Goal: Transaction & Acquisition: Purchase product/service

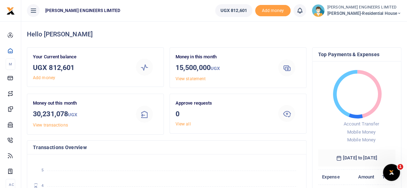
scroll to position [5, 5]
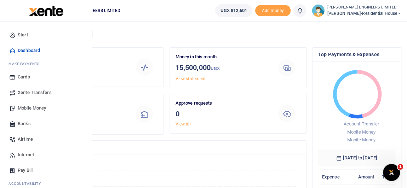
click at [28, 124] on span "Banks" at bounding box center [24, 123] width 13 height 7
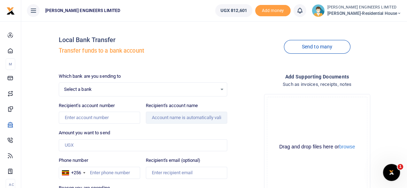
click at [87, 89] on span "Select a bank" at bounding box center [140, 89] width 153 height 7
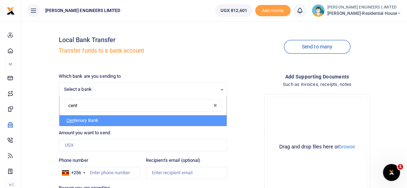
type input "cente"
click at [92, 119] on li "Cente nary Bank" at bounding box center [143, 120] width 167 height 11
select select "CENT"
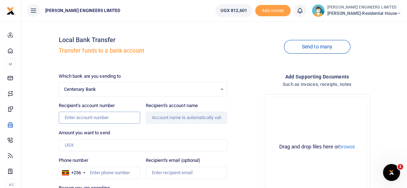
click at [78, 120] on input "Recipient's account number" at bounding box center [99, 118] width 81 height 12
type input "3204200864"
click at [186, 119] on input "Recipient's account name" at bounding box center [186, 118] width 81 height 12
click at [84, 144] on input "Amount you want to send" at bounding box center [143, 146] width 169 height 12
type input "Leah Shevon Atusiimirwe"
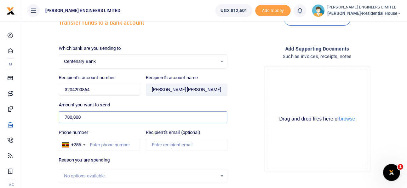
scroll to position [64, 0]
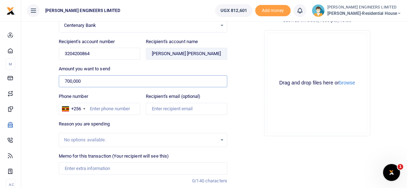
type input "700,000"
click at [80, 167] on input "Memo for this transaction (Your recipient will see this)" at bounding box center [143, 169] width 169 height 12
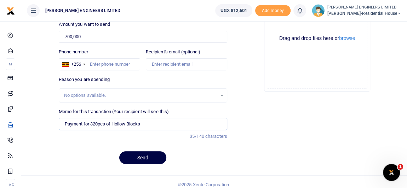
scroll to position [112, 0]
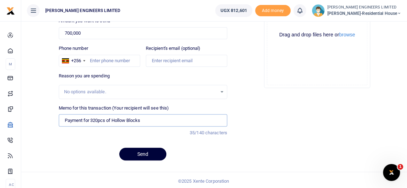
type input "Payment for 320pcs of Hollow Blocks"
click at [148, 154] on button "Send" at bounding box center [142, 154] width 47 height 13
type input "771326491"
click at [149, 153] on button "Send" at bounding box center [142, 154] width 47 height 13
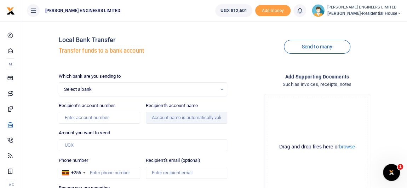
click at [304, 12] on icon at bounding box center [300, 11] width 7 height 8
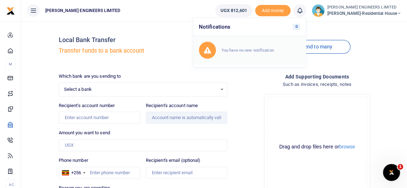
click at [257, 50] on small "You have no new notification" at bounding box center [248, 50] width 52 height 5
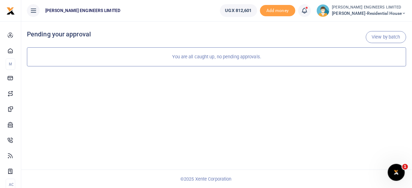
click at [308, 12] on icon at bounding box center [304, 11] width 7 height 8
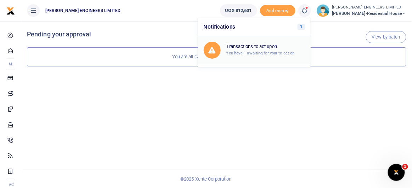
click at [262, 52] on small "You have 1 awaiting for your to act on" at bounding box center [260, 53] width 68 height 5
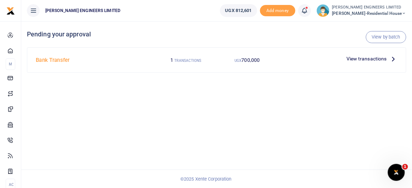
click at [365, 59] on span "View transactions" at bounding box center [366, 59] width 40 height 8
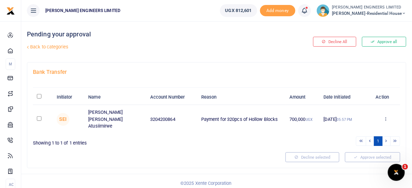
click at [40, 117] on td at bounding box center [42, 119] width 19 height 29
click at [40, 117] on input "checkbox" at bounding box center [39, 119] width 5 height 5
checkbox input "true"
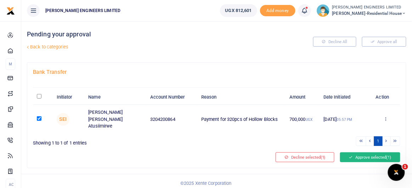
click at [358, 153] on button "Approve selected (1)" at bounding box center [370, 158] width 60 height 10
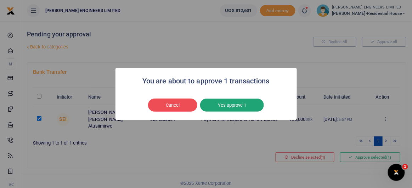
click at [243, 107] on button "Yes approve 1" at bounding box center [232, 105] width 64 height 13
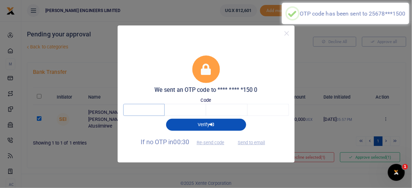
click at [148, 111] on input "text" at bounding box center [143, 110] width 41 height 12
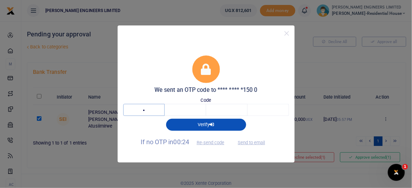
type input "2"
type input "3"
type input "7"
type input "8"
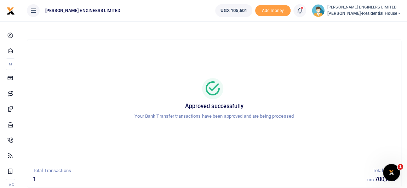
click at [400, 13] on icon at bounding box center [399, 13] width 4 height 5
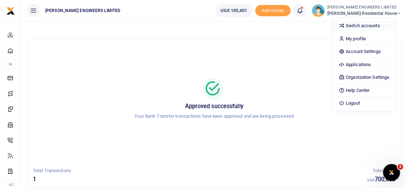
click at [377, 25] on link "Switch accounts" at bounding box center [364, 26] width 62 height 10
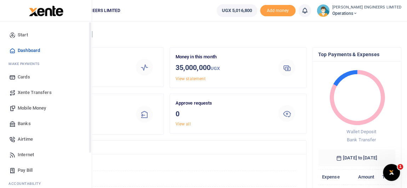
scroll to position [5, 5]
click at [33, 92] on span "Xente Transfers" at bounding box center [35, 92] width 34 height 7
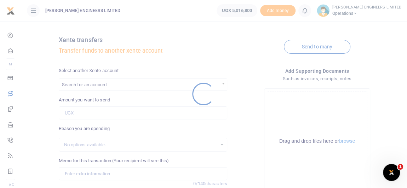
click at [105, 74] on div at bounding box center [203, 94] width 407 height 188
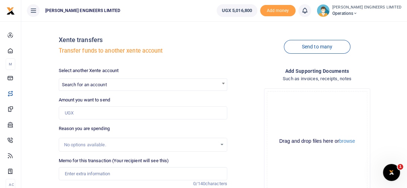
click at [103, 71] on div at bounding box center [203, 94] width 407 height 188
click at [105, 84] on span "Search for an account" at bounding box center [84, 84] width 45 height 5
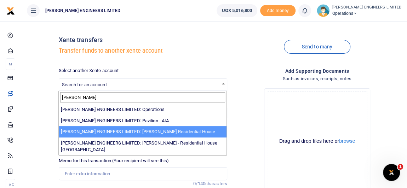
type input "[PERSON_NAME]"
select select "4050"
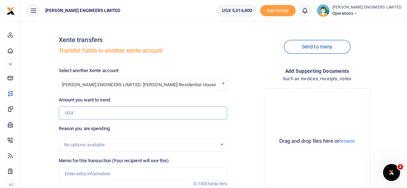
click at [84, 113] on input "Amount you want to send" at bounding box center [143, 113] width 169 height 13
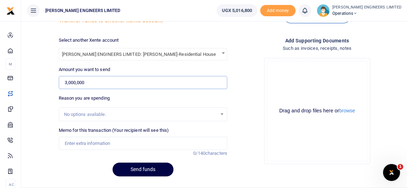
scroll to position [32, 0]
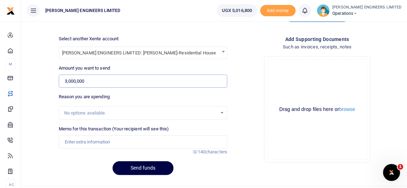
type input "3,000,000"
click at [82, 143] on input "Memo for this transaction (Your recipient will see this)" at bounding box center [143, 142] width 169 height 13
type input "Expenses"
click at [154, 167] on button "Send funds" at bounding box center [143, 169] width 61 height 14
click at [309, 13] on icon at bounding box center [304, 11] width 7 height 8
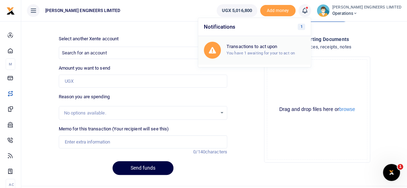
click at [271, 47] on h6 "Transactions to act upon" at bounding box center [266, 47] width 79 height 6
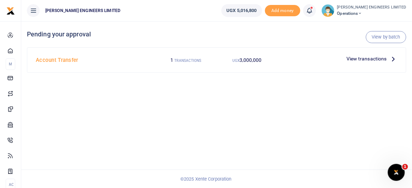
click at [362, 60] on span "View transactions" at bounding box center [366, 59] width 40 height 8
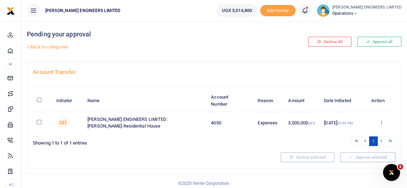
click at [38, 121] on input "checkbox" at bounding box center [39, 122] width 5 height 5
checkbox input "true"
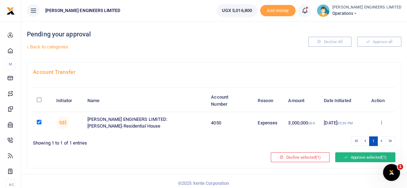
click at [355, 158] on button "Approve selected (1)" at bounding box center [365, 158] width 60 height 10
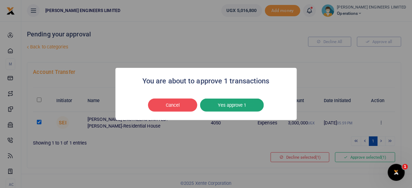
click at [228, 106] on button "Yes approve 1" at bounding box center [232, 105] width 64 height 13
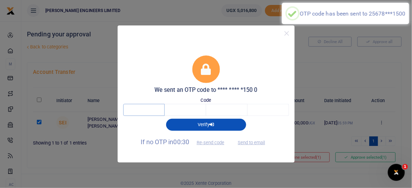
click at [141, 111] on input "text" at bounding box center [143, 110] width 41 height 12
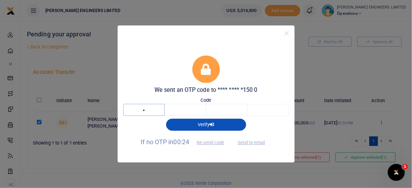
type input "2"
type input "1"
type input "9"
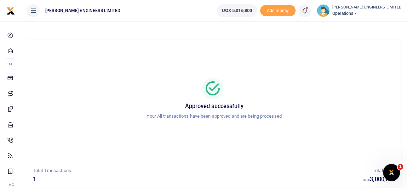
click at [358, 13] on icon at bounding box center [356, 13] width 4 height 5
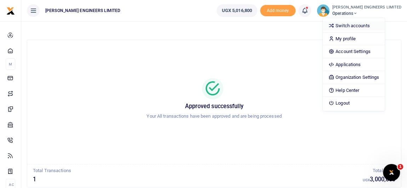
click at [361, 26] on link "Switch accounts" at bounding box center [354, 26] width 62 height 10
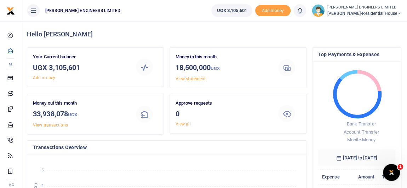
scroll to position [5, 5]
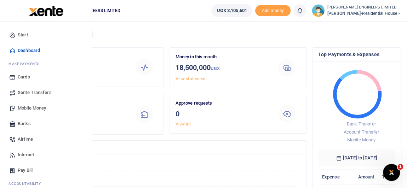
click at [27, 107] on span "Mobile Money" at bounding box center [32, 108] width 28 height 7
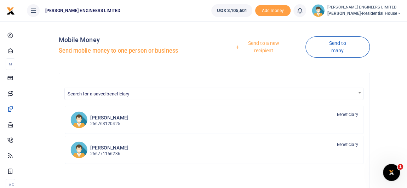
click at [266, 43] on link "Send to a new recipient" at bounding box center [261, 47] width 89 height 20
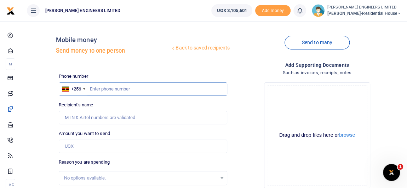
click at [101, 89] on input "text" at bounding box center [143, 89] width 169 height 13
type input "704323498"
click at [76, 148] on input "Amount you want to send" at bounding box center [143, 146] width 169 height 13
type input "[DEMOGRAPHIC_DATA] Nsubuga"
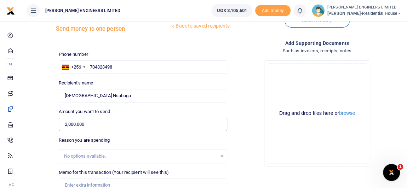
scroll to position [32, 0]
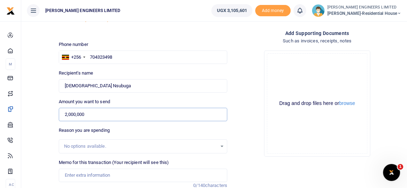
type input "2,000,000"
click at [73, 173] on input "Memo for this transaction (Your recipient will see this)" at bounding box center [143, 175] width 169 height 13
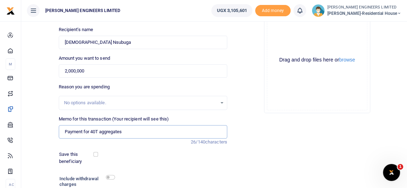
scroll to position [96, 0]
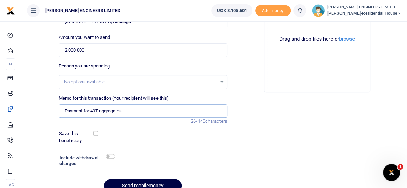
type input "Payment for 40T aggregates"
click at [143, 183] on div at bounding box center [146, 184] width 9 height 9
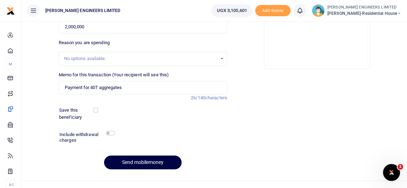
scroll to position [129, 0]
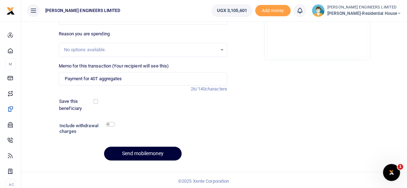
click at [161, 153] on button "Send mobilemoney" at bounding box center [143, 154] width 78 height 14
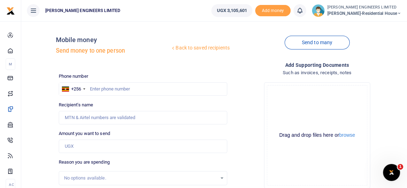
click at [303, 10] on icon at bounding box center [300, 11] width 7 height 8
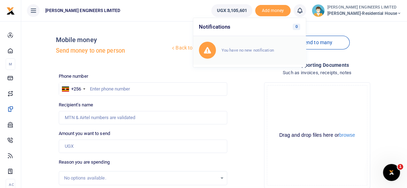
click at [248, 51] on small "You have no new notification" at bounding box center [248, 50] width 52 height 5
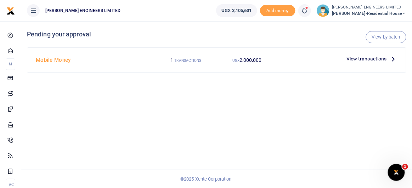
click at [380, 58] on span "View transactions" at bounding box center [366, 59] width 40 height 8
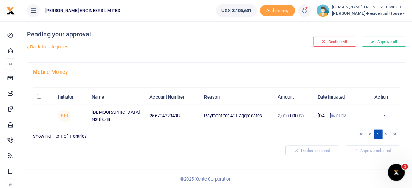
click at [38, 115] on input "checkbox" at bounding box center [39, 115] width 5 height 5
checkbox input "true"
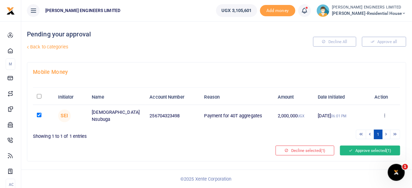
click at [374, 149] on button "Approve selected (1)" at bounding box center [370, 151] width 60 height 10
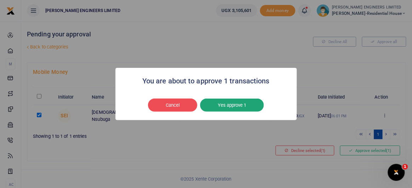
click at [236, 108] on button "Yes approve 1" at bounding box center [232, 105] width 64 height 13
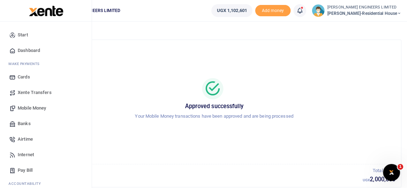
click at [27, 108] on span "Mobile Money" at bounding box center [32, 108] width 28 height 7
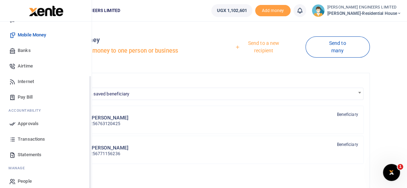
scroll to position [79, 0]
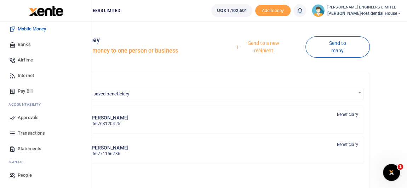
click at [33, 134] on span "Transactions" at bounding box center [31, 133] width 27 height 7
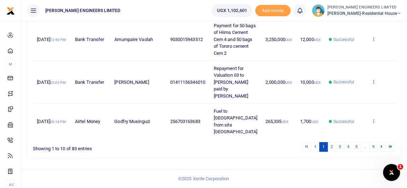
scroll to position [411, 0]
click at [332, 148] on link "2" at bounding box center [332, 147] width 9 height 10
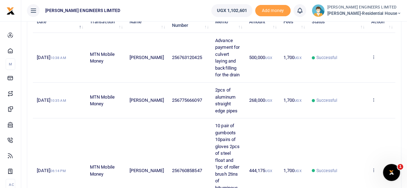
scroll to position [89, 0]
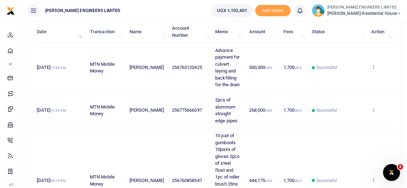
click at [252, 109] on span "268,000 UGX" at bounding box center [260, 110] width 23 height 5
click at [249, 109] on span "268,000 UGX" at bounding box center [260, 110] width 23 height 5
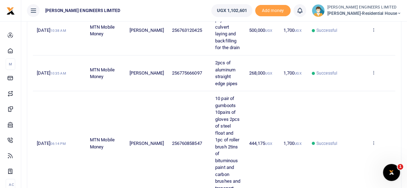
scroll to position [122, 0]
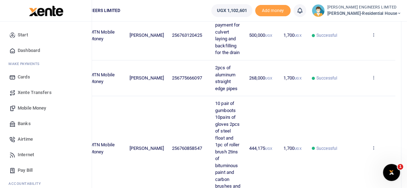
click at [29, 107] on span "Mobile Money" at bounding box center [32, 108] width 28 height 7
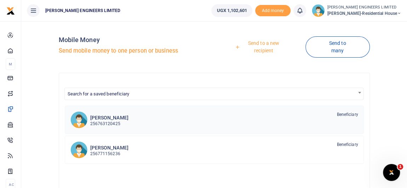
click at [107, 120] on h6 "[PERSON_NAME]" at bounding box center [109, 118] width 38 height 6
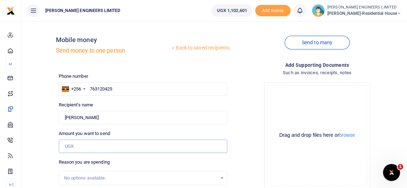
click at [74, 151] on input "Amount you want to send" at bounding box center [143, 146] width 169 height 13
type input "50,000"
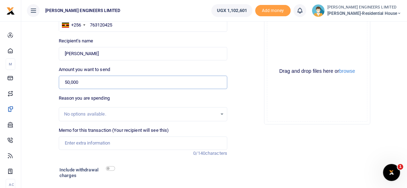
scroll to position [64, 0]
click at [72, 140] on input "Memo for this transaction (Your recipient will see this)" at bounding box center [143, 143] width 169 height 13
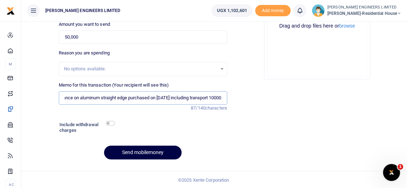
scroll to position [110, 0]
type input "Balance on aluminum straight edge purchased on 6th Sept 2025 including transpor…"
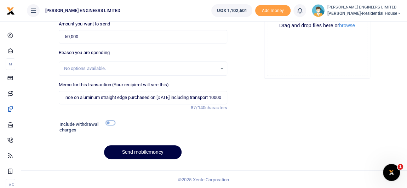
click at [109, 123] on input "checkbox" at bounding box center [110, 123] width 9 height 5
checkbox input "true"
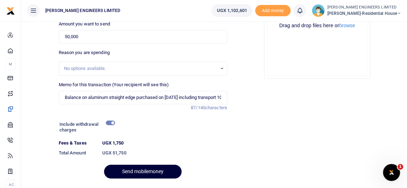
click at [155, 172] on button "Send mobilemoney" at bounding box center [143, 172] width 78 height 14
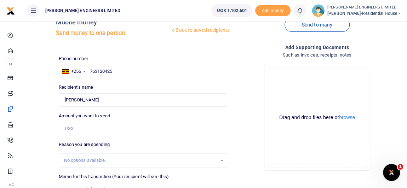
scroll to position [32, 0]
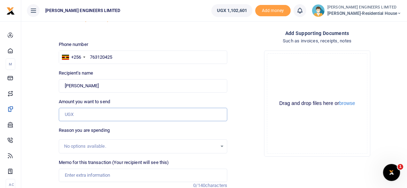
click at [70, 116] on input "Amount you want to send" at bounding box center [143, 114] width 169 height 13
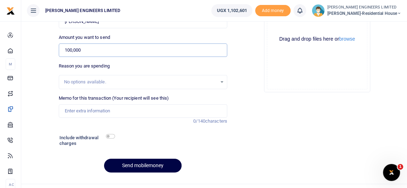
scroll to position [96, 0]
type input "100,000"
drag, startPoint x: 76, startPoint y: 111, endPoint x: 107, endPoint y: 120, distance: 31.8
click at [76, 111] on input "Memo for this transaction (Your recipient will see this)" at bounding box center [143, 111] width 169 height 13
type input "P"
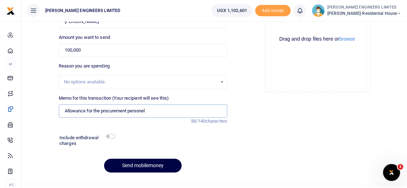
type input "Allowance for the procurement personel"
click at [112, 136] on input "checkbox" at bounding box center [110, 136] width 9 height 5
checkbox input "true"
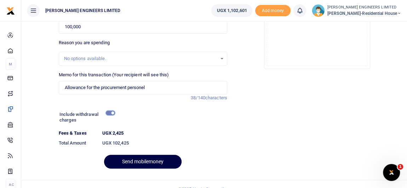
scroll to position [129, 0]
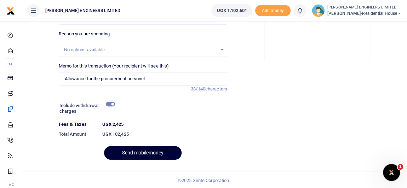
click at [157, 152] on button "Send mobilemoney" at bounding box center [143, 153] width 78 height 14
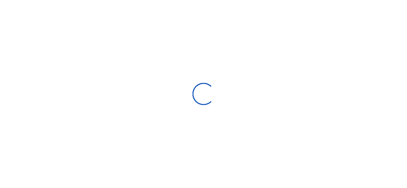
scroll to position [110, 0]
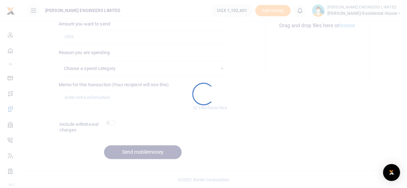
select select
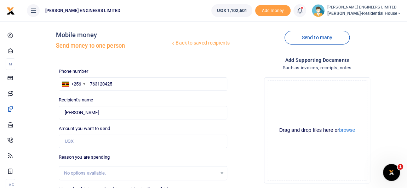
scroll to position [0, 0]
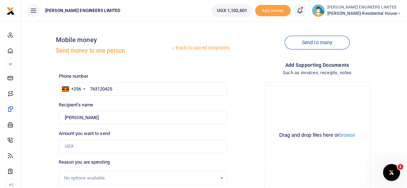
drag, startPoint x: 305, startPoint y: 13, endPoint x: 304, endPoint y: 19, distance: 6.1
click at [304, 13] on icon at bounding box center [300, 11] width 7 height 8
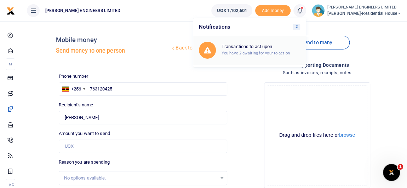
click at [256, 51] on small "You have 2 awaiting for your to act on" at bounding box center [256, 53] width 68 height 5
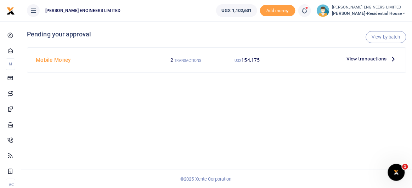
click at [367, 60] on span "View transactions" at bounding box center [366, 59] width 40 height 8
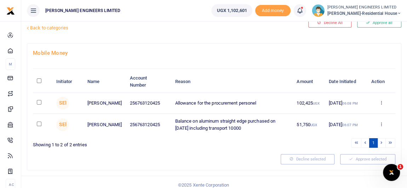
scroll to position [24, 0]
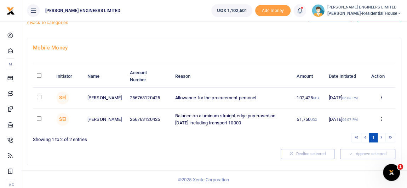
click at [38, 96] on input "checkbox" at bounding box center [39, 97] width 5 height 5
checkbox input "true"
click at [39, 120] on input "checkbox" at bounding box center [39, 119] width 5 height 5
checkbox input "true"
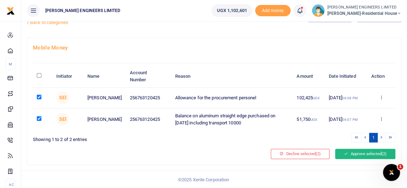
click at [356, 153] on button "Approve selected (2)" at bounding box center [365, 154] width 60 height 10
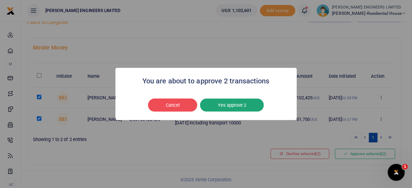
click at [227, 106] on button "Yes approve 2" at bounding box center [232, 105] width 64 height 13
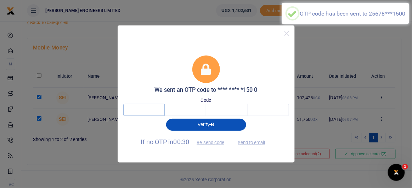
click at [147, 112] on input "text" at bounding box center [143, 110] width 41 height 12
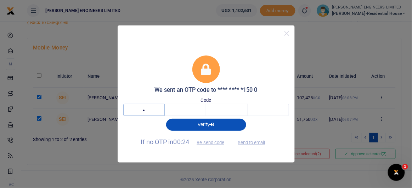
type input "6"
type input "7"
type input "6"
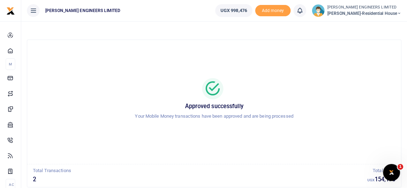
click at [400, 13] on icon at bounding box center [399, 13] width 4 height 5
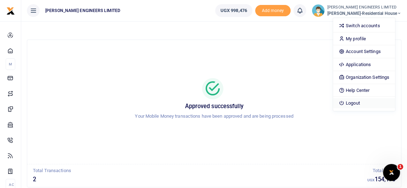
click at [368, 103] on link "Logout" at bounding box center [364, 103] width 62 height 10
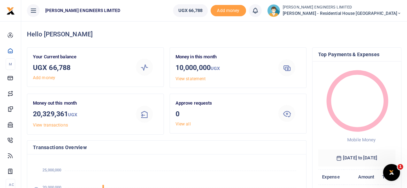
click at [400, 13] on icon at bounding box center [399, 13] width 4 height 5
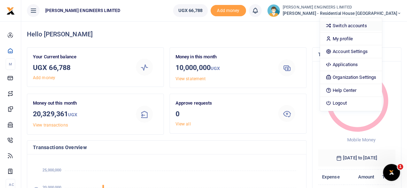
click at [370, 27] on link "Switch accounts" at bounding box center [351, 26] width 62 height 10
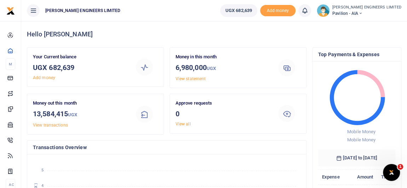
scroll to position [5, 5]
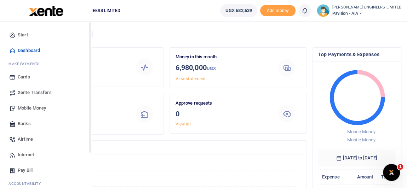
click at [29, 108] on span "Mobile Money" at bounding box center [32, 108] width 28 height 7
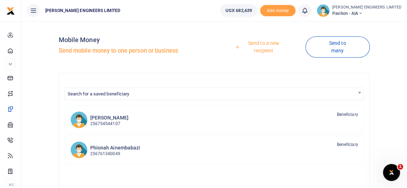
click at [260, 43] on link "Send to a new recipient" at bounding box center [261, 47] width 89 height 20
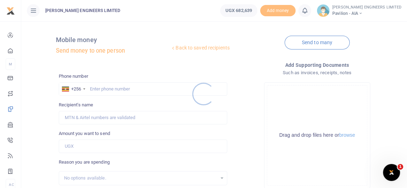
click at [96, 90] on div at bounding box center [203, 94] width 407 height 188
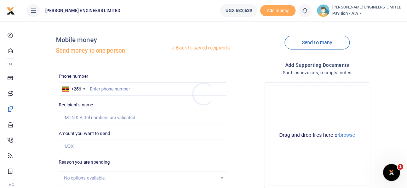
click at [102, 91] on div at bounding box center [203, 94] width 407 height 188
click at [107, 91] on input "text" at bounding box center [143, 89] width 169 height 13
type input "786548881"
type input "[PERSON_NAME]"
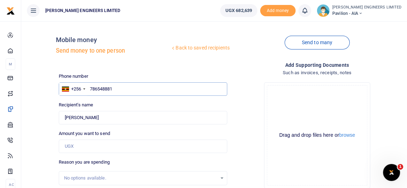
type input "786548881"
click at [89, 117] on input "Found" at bounding box center [143, 117] width 169 height 13
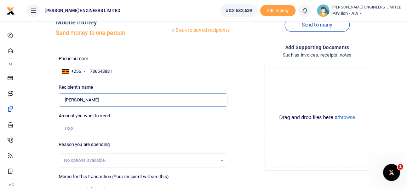
scroll to position [32, 0]
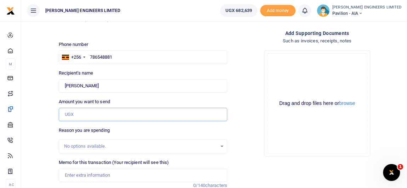
click at [79, 115] on input "Amount you want to send" at bounding box center [143, 114] width 169 height 13
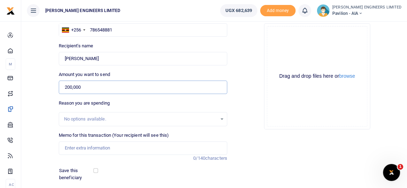
scroll to position [64, 0]
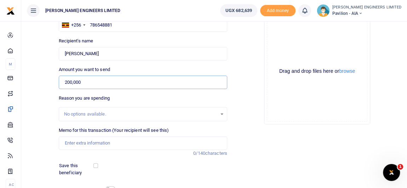
type input "200,000"
click at [79, 143] on input "Memo for this transaction (Your recipient will see this)" at bounding box center [143, 143] width 169 height 13
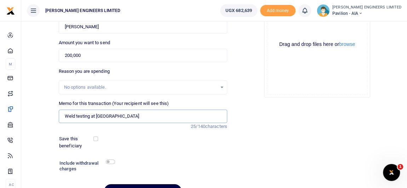
scroll to position [96, 0]
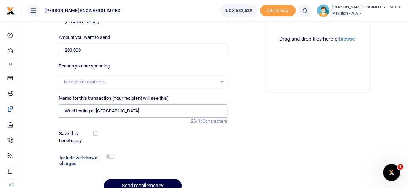
click at [105, 111] on input "Weld testing at Pavillion" at bounding box center [143, 111] width 169 height 13
click at [102, 110] on input "Weld testing at Pavillion" at bounding box center [143, 111] width 169 height 13
click at [93, 112] on input "Weld testing at Pavillion" at bounding box center [143, 111] width 169 height 13
click at [84, 112] on input "Weld testing at Pavillion" at bounding box center [143, 111] width 169 height 13
click at [72, 111] on input "Weld testing at Pavillion" at bounding box center [143, 111] width 169 height 13
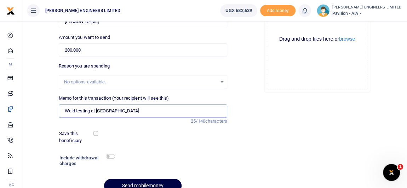
click at [103, 110] on input "Weld testing at Pavillion" at bounding box center [143, 111] width 169 height 13
click at [122, 111] on input "Weld testing at Pavilionillion" at bounding box center [143, 111] width 169 height 13
type input "Weld testing at [GEOGRAPHIC_DATA]"
click at [112, 156] on input "checkbox" at bounding box center [110, 156] width 9 height 5
checkbox input "true"
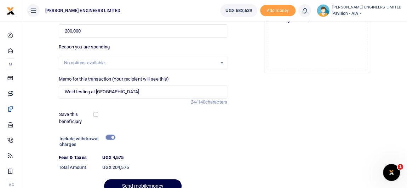
scroll to position [129, 0]
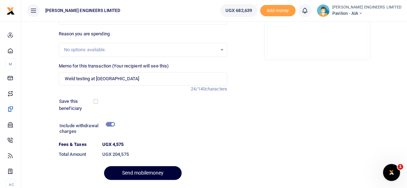
click at [152, 173] on button "Send mobilemoney" at bounding box center [143, 173] width 78 height 14
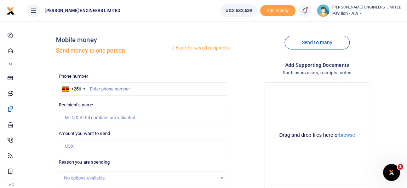
click at [309, 12] on icon at bounding box center [304, 11] width 7 height 8
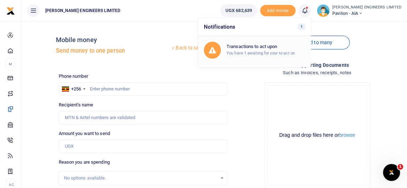
click at [269, 48] on h6 "Transactions to act upon" at bounding box center [266, 47] width 79 height 6
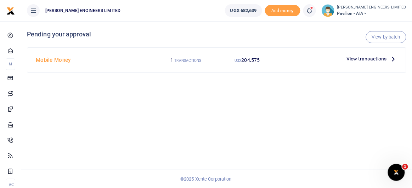
click at [370, 59] on span "View transactions" at bounding box center [366, 59] width 40 height 8
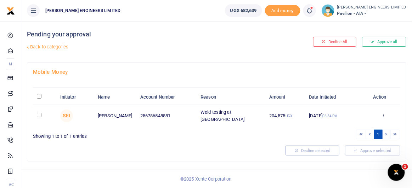
click at [37, 114] on input "checkbox" at bounding box center [39, 115] width 5 height 5
checkbox input "true"
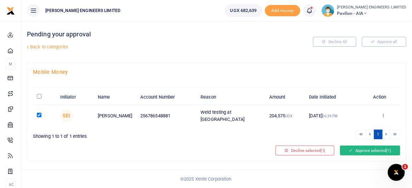
click at [354, 148] on button "Approve selected (1)" at bounding box center [370, 151] width 60 height 10
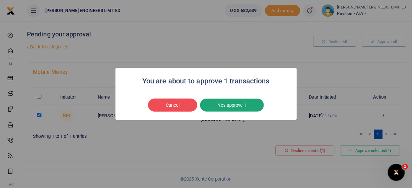
click at [233, 108] on button "Yes approve 1" at bounding box center [232, 105] width 64 height 13
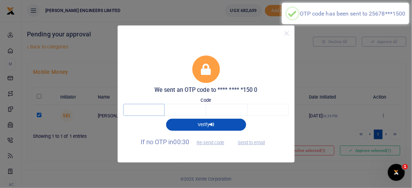
click at [147, 109] on input "text" at bounding box center [143, 110] width 41 height 12
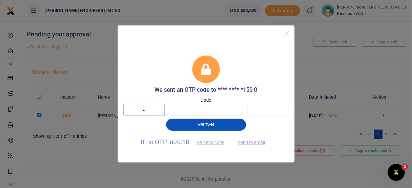
type input "5"
type input "6"
type input "3"
type input "6"
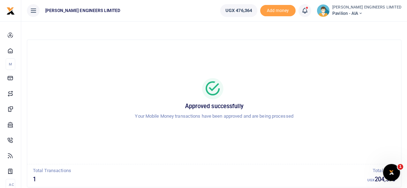
click at [309, 12] on icon at bounding box center [304, 11] width 7 height 8
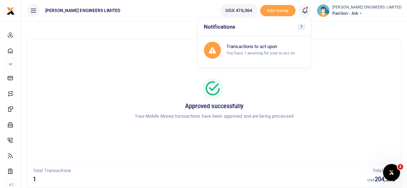
drag, startPoint x: 164, startPoint y: 72, endPoint x: 100, endPoint y: 75, distance: 64.6
click at [164, 72] on div "Approved successfully Your Mobile Money transactions have been approved and are…" at bounding box center [214, 102] width 357 height 113
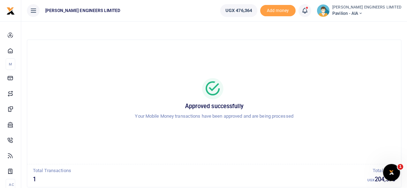
click at [363, 13] on icon at bounding box center [360, 13] width 4 height 5
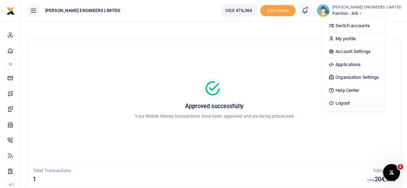
click at [369, 102] on link "Logout" at bounding box center [354, 103] width 62 height 10
